Goal: Information Seeking & Learning: Learn about a topic

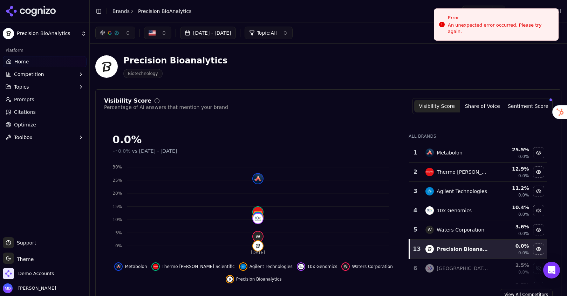
click at [121, 11] on link "Brands" at bounding box center [121, 11] width 17 height 6
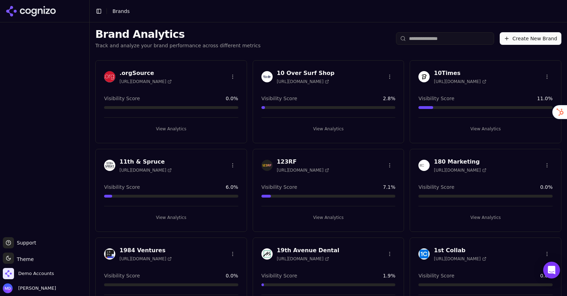
click at [430, 43] on input "search" at bounding box center [445, 38] width 98 height 13
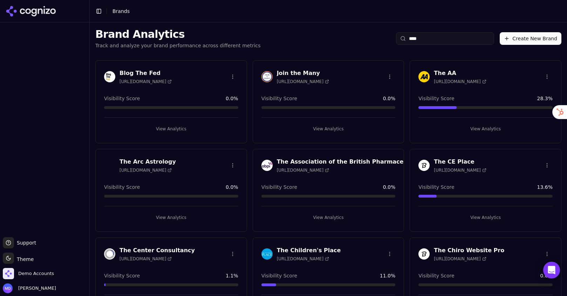
click at [430, 39] on input "***" at bounding box center [445, 38] width 98 height 13
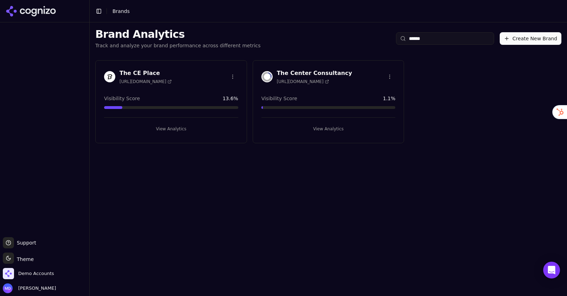
type input "******"
click at [326, 131] on button "View Analytics" at bounding box center [329, 128] width 134 height 11
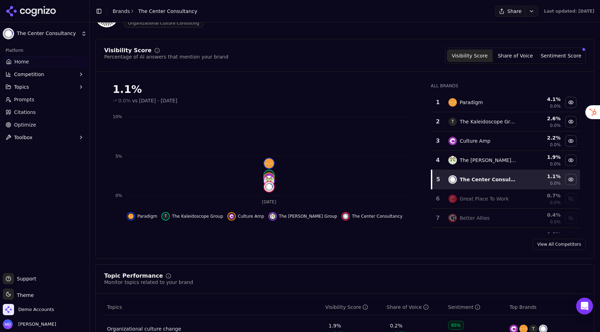
scroll to position [55, 0]
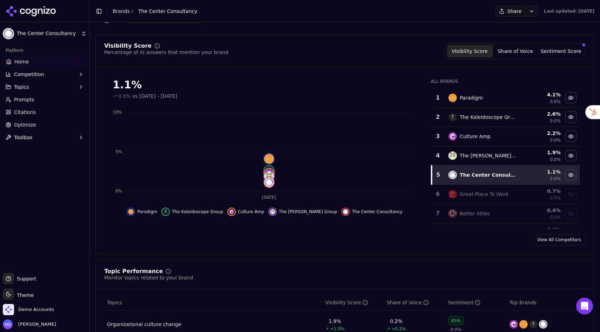
click at [549, 52] on button "Sentiment Score" at bounding box center [561, 51] width 46 height 13
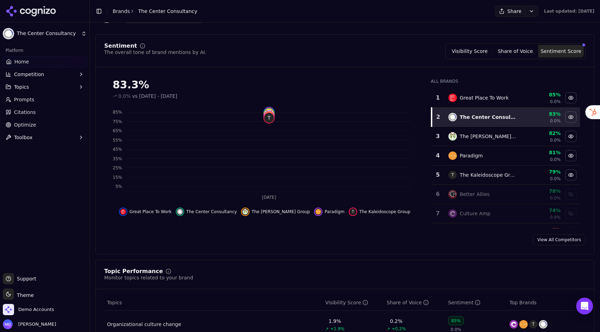
click at [487, 51] on button "Visibility Score" at bounding box center [470, 51] width 46 height 13
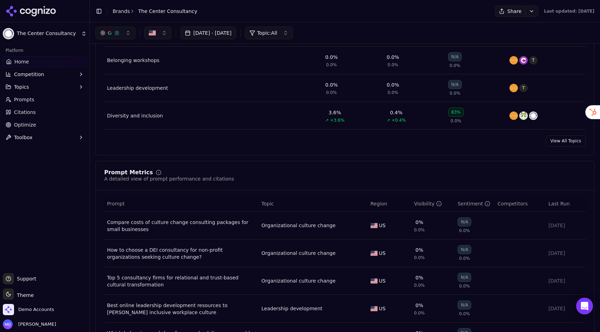
scroll to position [0, 0]
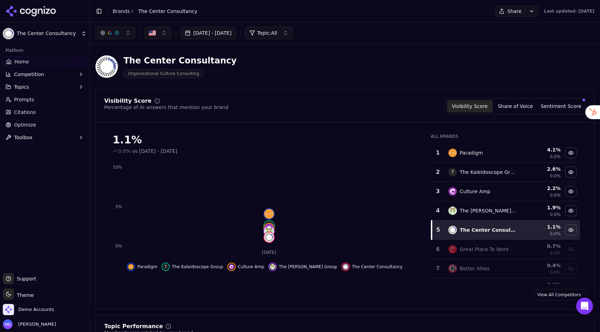
click at [31, 126] on span "Optimize" at bounding box center [25, 124] width 22 height 7
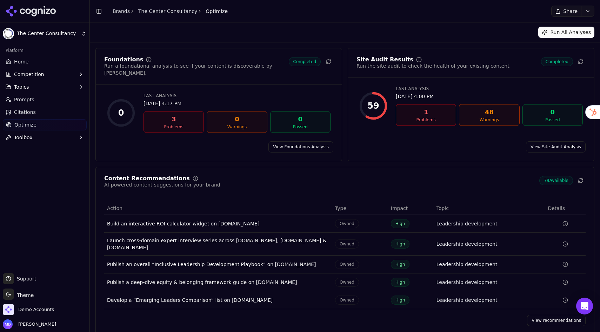
click at [541, 142] on link "View Site Audit Analysis" at bounding box center [556, 146] width 60 height 11
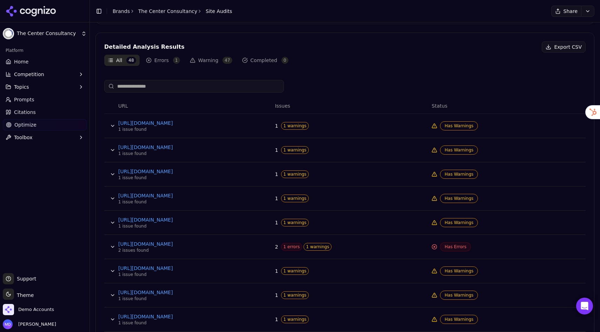
scroll to position [218, 0]
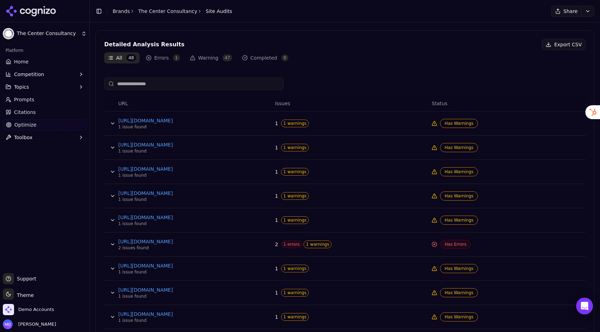
click at [251, 124] on td "[URL][DOMAIN_NAME] 1 issue found" at bounding box center [193, 123] width 157 height 24
click at [110, 124] on button "Data table" at bounding box center [112, 123] width 11 height 11
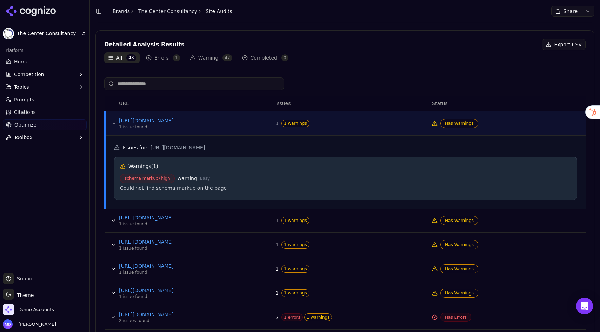
click at [113, 124] on button "Data table" at bounding box center [113, 123] width 11 height 11
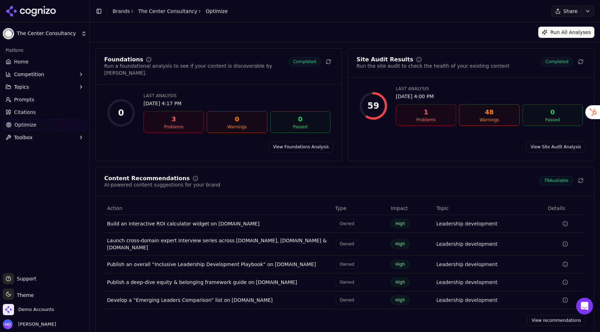
click at [279, 142] on link "View Foundations Analysis" at bounding box center [300, 146] width 65 height 11
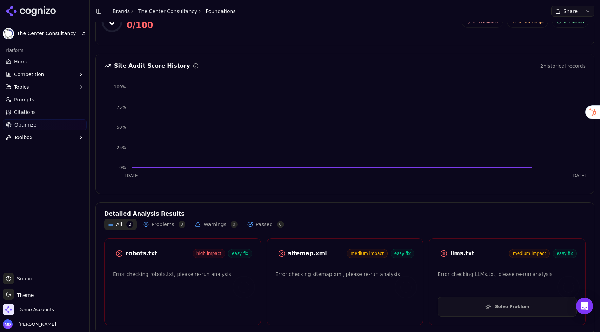
scroll to position [53, 0]
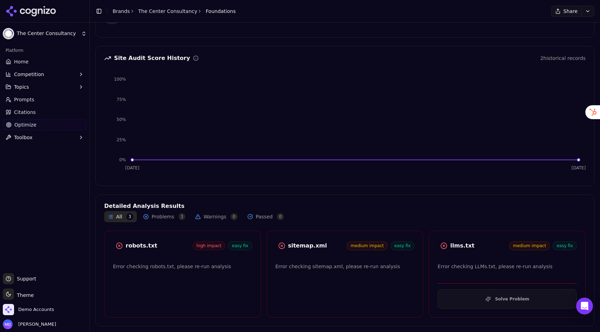
click at [25, 59] on span "Home" at bounding box center [21, 61] width 14 height 7
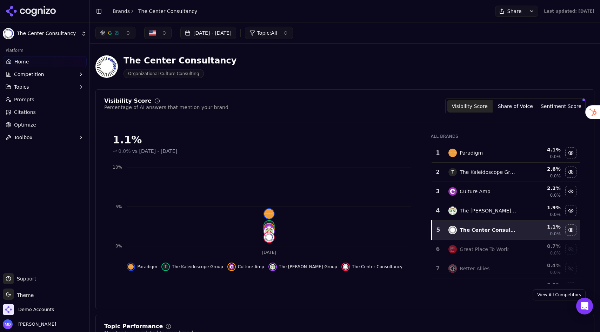
click at [38, 122] on link "Optimize" at bounding box center [45, 124] width 84 height 11
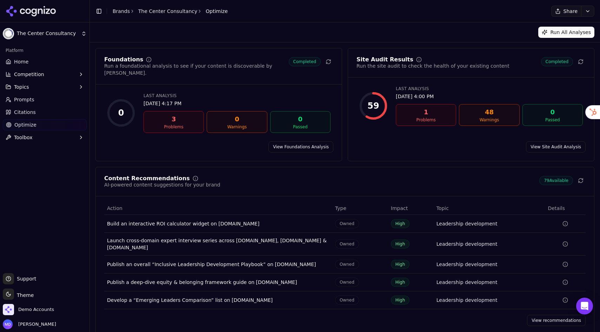
scroll to position [2, 0]
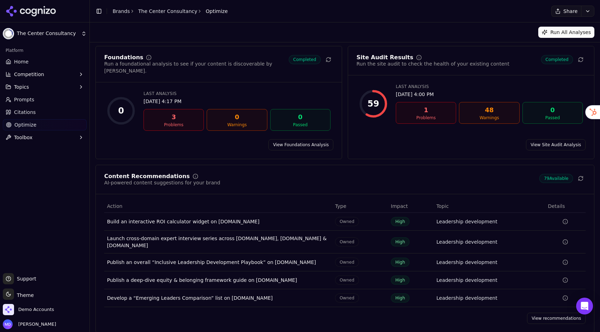
click at [543, 296] on link "View recommendations" at bounding box center [556, 318] width 59 height 11
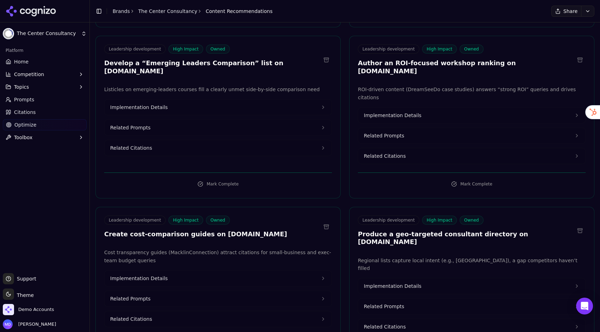
scroll to position [390, 0]
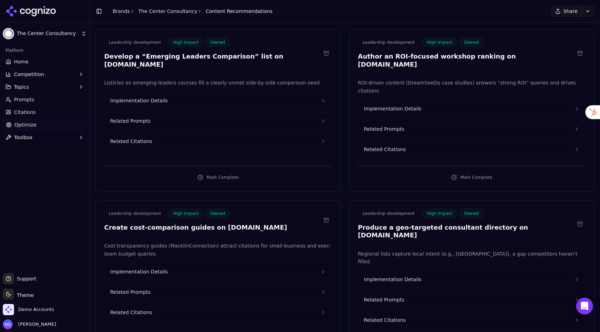
click at [167, 96] on button "Implementation Details" at bounding box center [217, 100] width 227 height 15
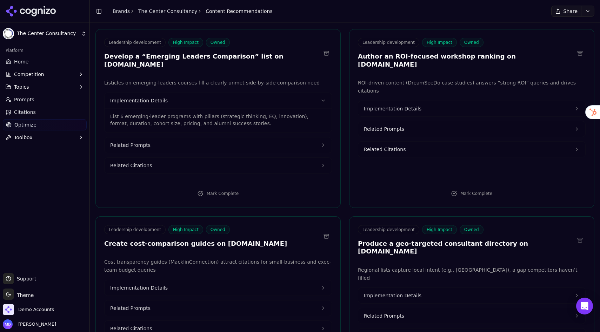
click at [173, 160] on button "Related Citations" at bounding box center [217, 165] width 227 height 15
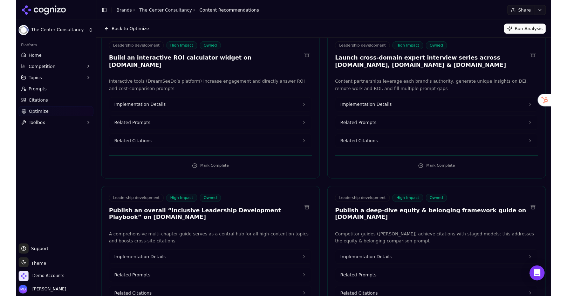
scroll to position [0, 0]
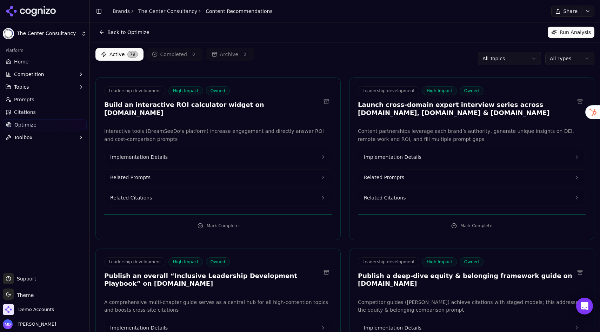
click at [492, 65] on body "The Center Consultancy Platform Home Competition Topics Prompts Citations Optim…" at bounding box center [300, 166] width 600 height 332
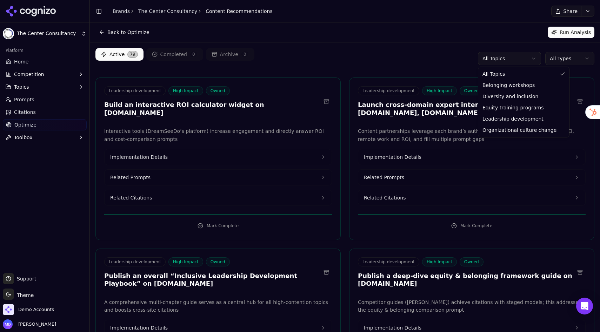
click at [567, 66] on html "The Center Consultancy Platform Home Competition Topics Prompts Citations Optim…" at bounding box center [300, 166] width 600 height 332
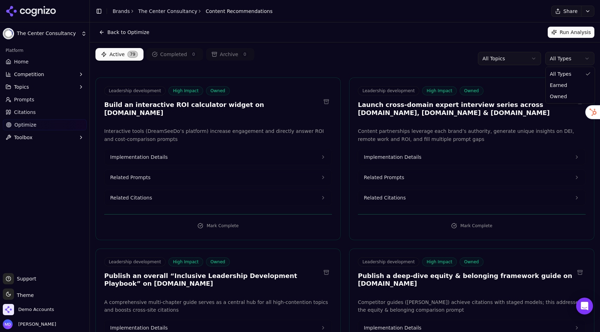
click at [567, 60] on html "The Center Consultancy Platform Home Competition Topics Prompts Citations Optim…" at bounding box center [300, 166] width 600 height 332
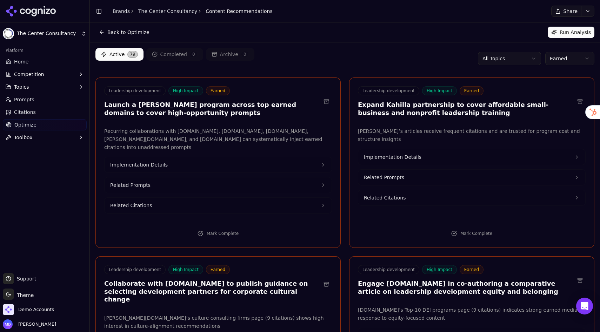
click at [22, 62] on span "Home" at bounding box center [21, 61] width 14 height 7
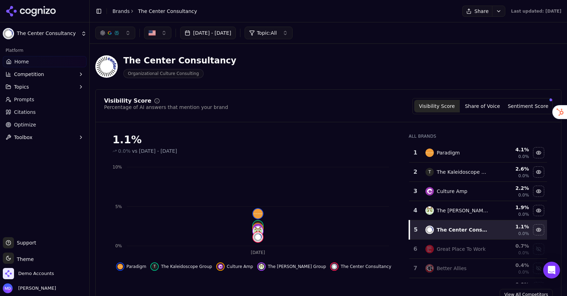
click at [122, 8] on link "Brands" at bounding box center [121, 11] width 17 height 6
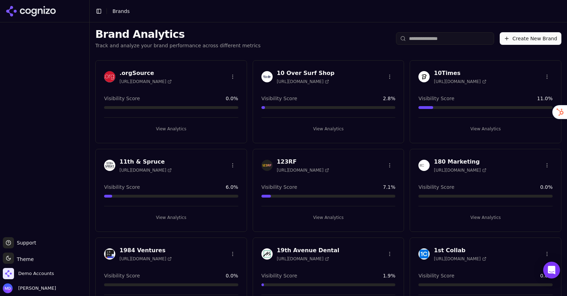
click at [415, 41] on html "Support Support Toggle theme Theme Demo Accounts [PERSON_NAME] Toggle Sidebar B…" at bounding box center [283, 148] width 567 height 296
click at [425, 41] on input "search" at bounding box center [445, 38] width 98 height 13
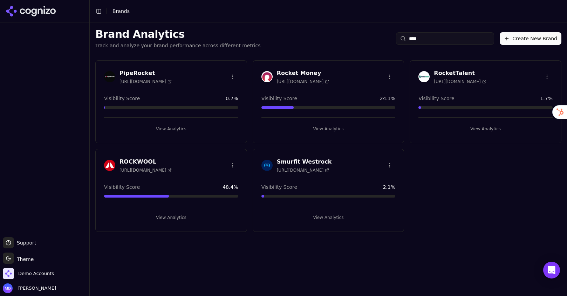
type input "****"
